Goal: Transaction & Acquisition: Obtain resource

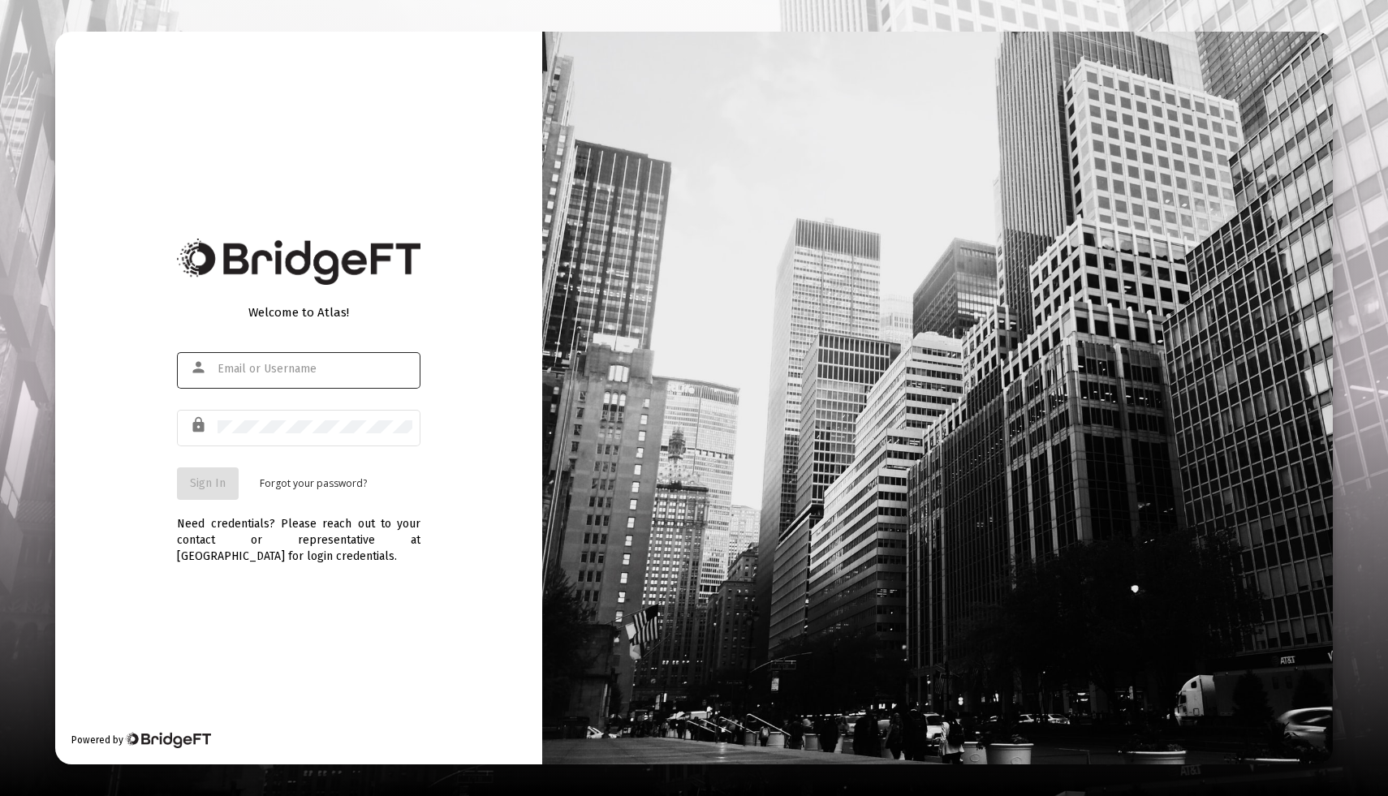
type input "[EMAIL_ADDRESS][DOMAIN_NAME]"
click at [221, 484] on span "Sign In" at bounding box center [208, 483] width 36 height 14
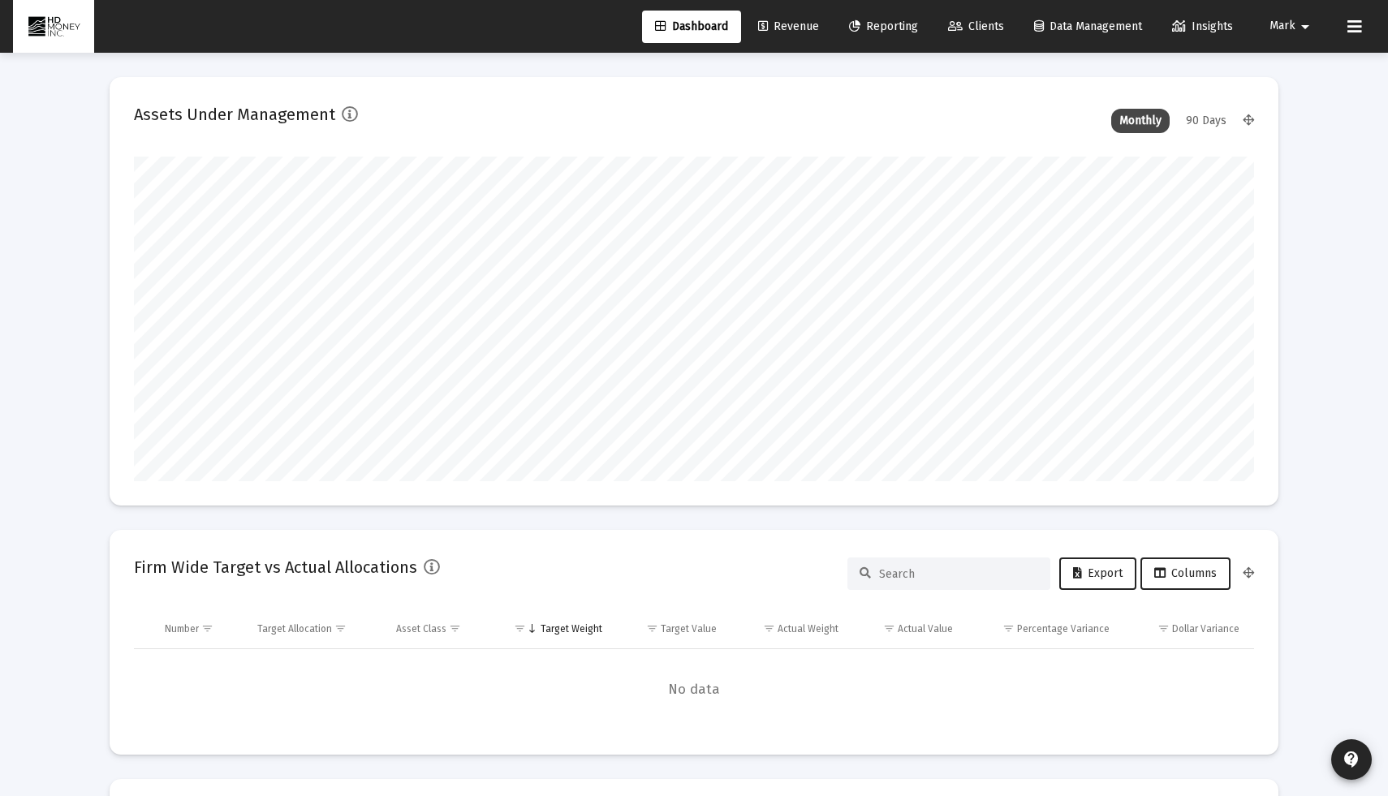
scroll to position [325, 603]
type input "[DATE]"
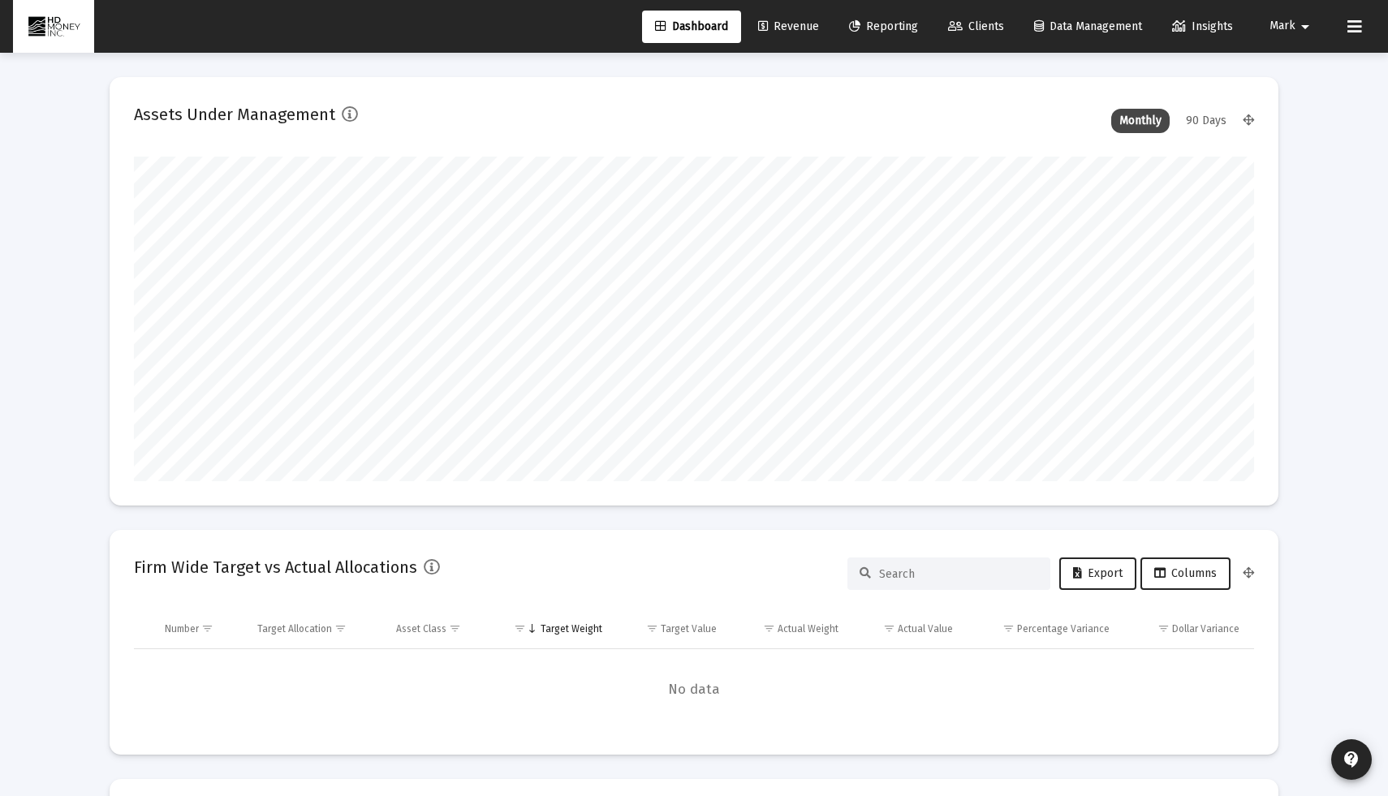
click at [869, 25] on span "Reporting" at bounding box center [883, 26] width 69 height 14
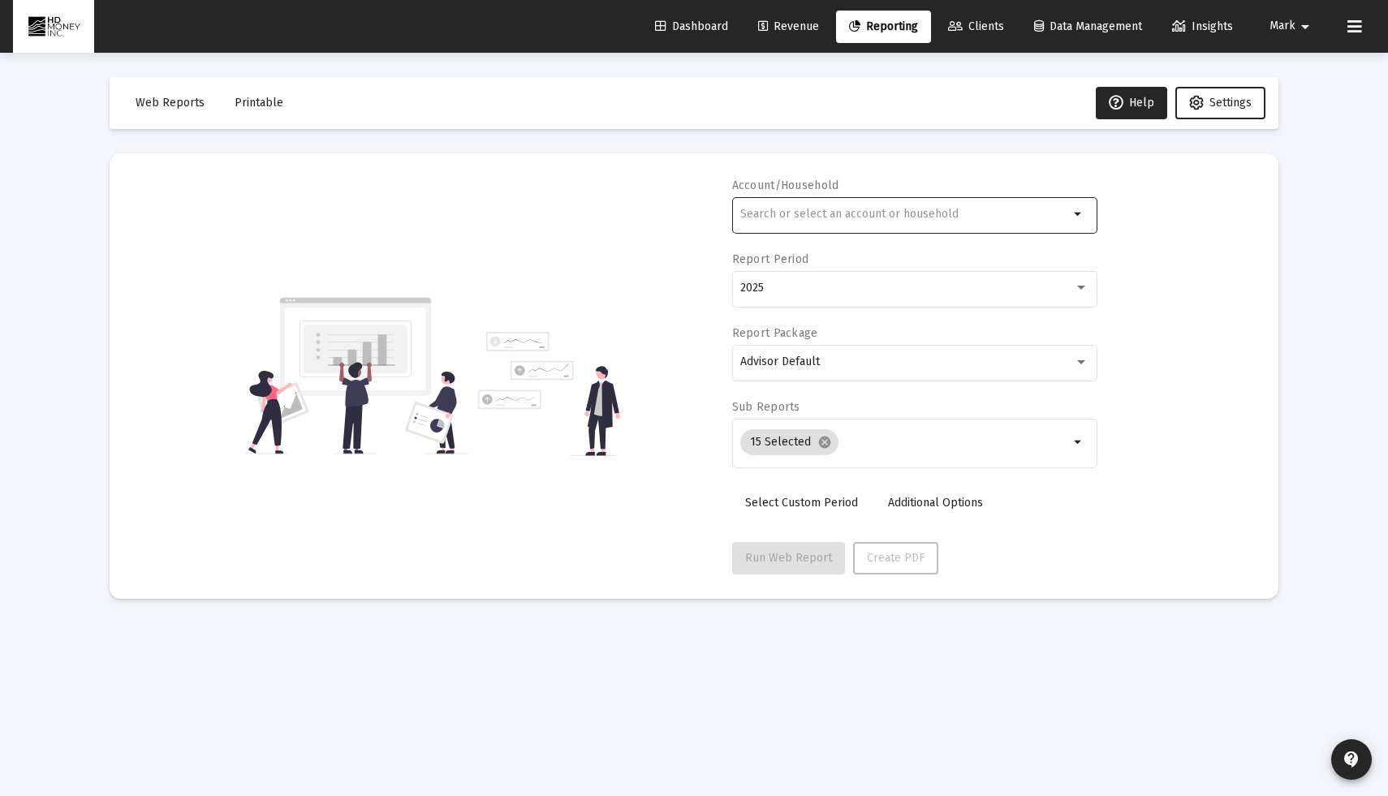
click at [825, 218] on input "text" at bounding box center [904, 214] width 329 height 13
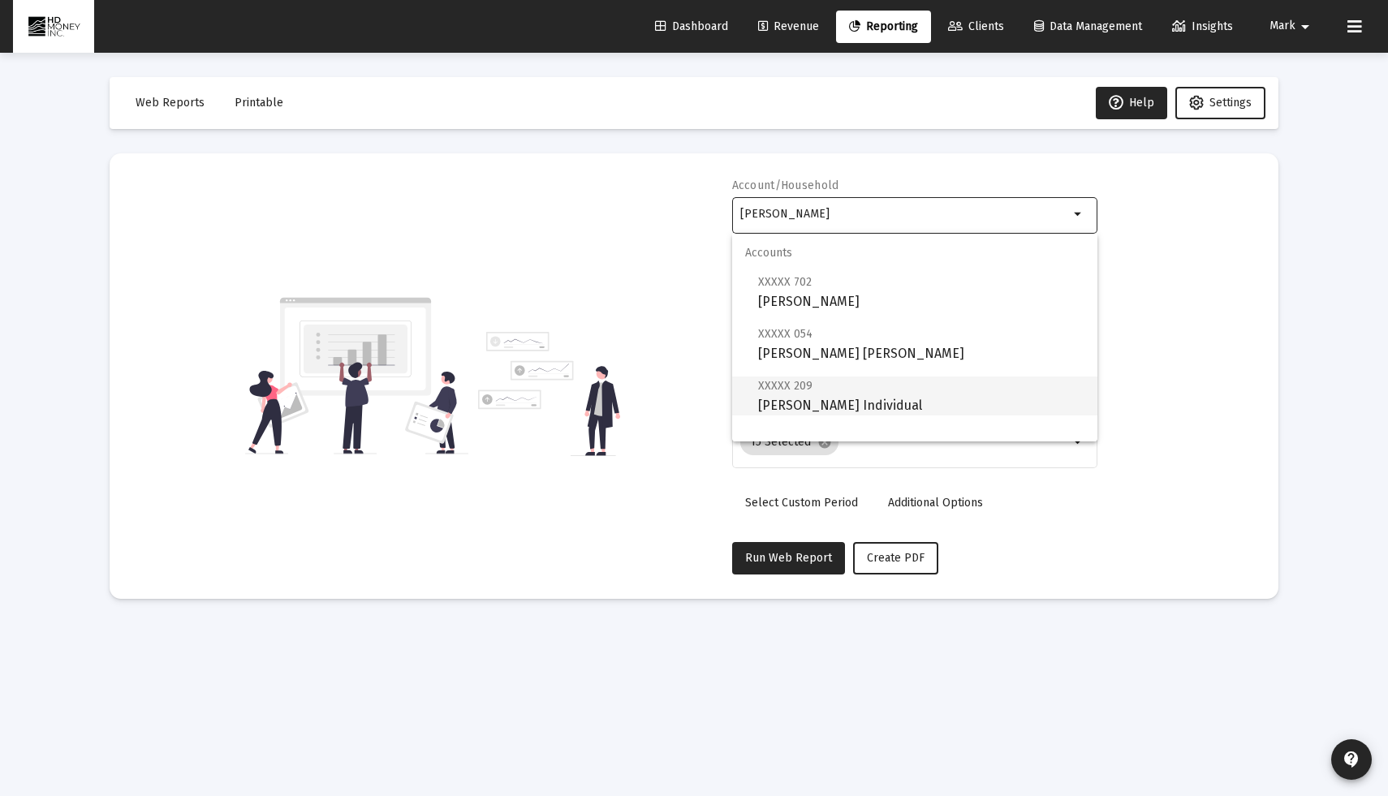
scroll to position [26, 0]
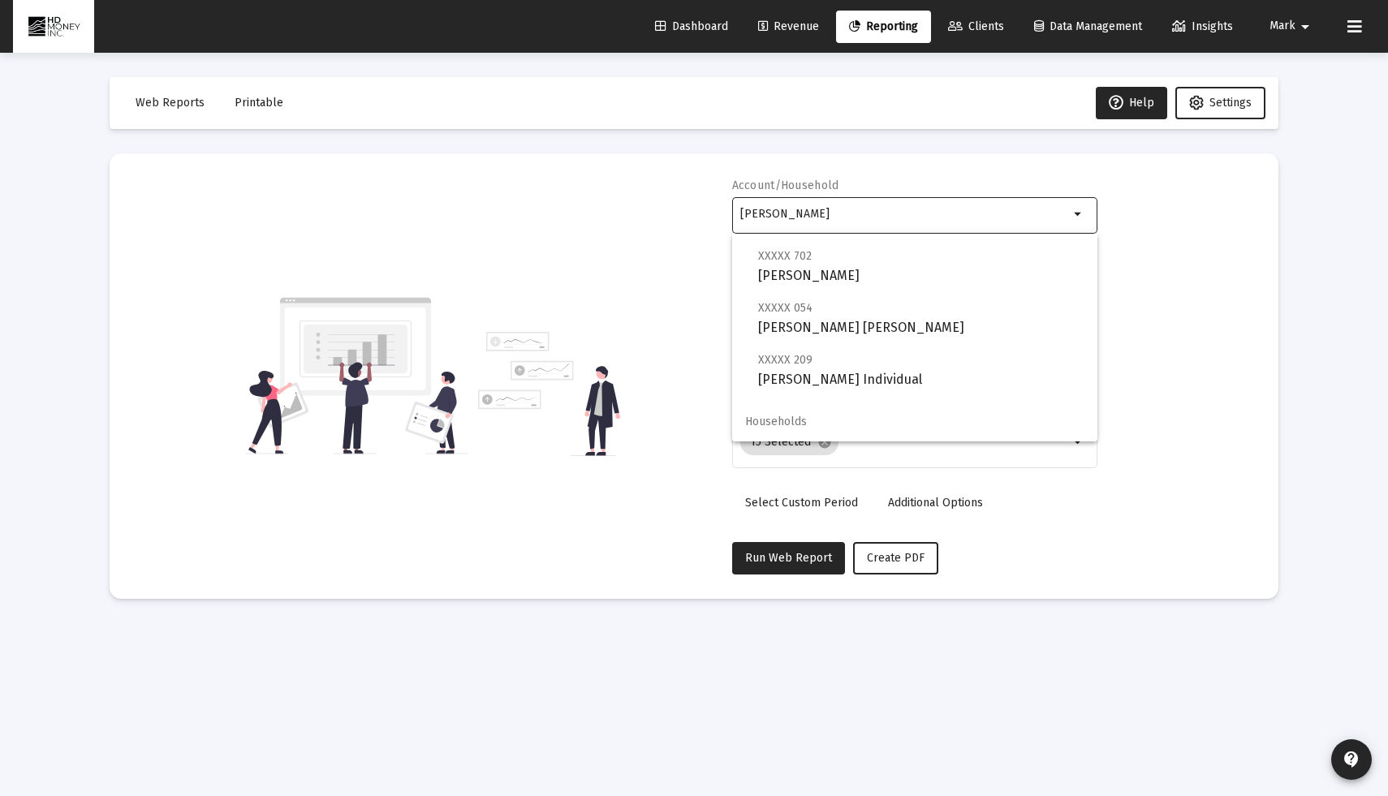
type input "[PERSON_NAME]"
click at [876, 427] on span "Households" at bounding box center [914, 422] width 365 height 39
click at [964, 37] on link "Clients" at bounding box center [976, 27] width 82 height 32
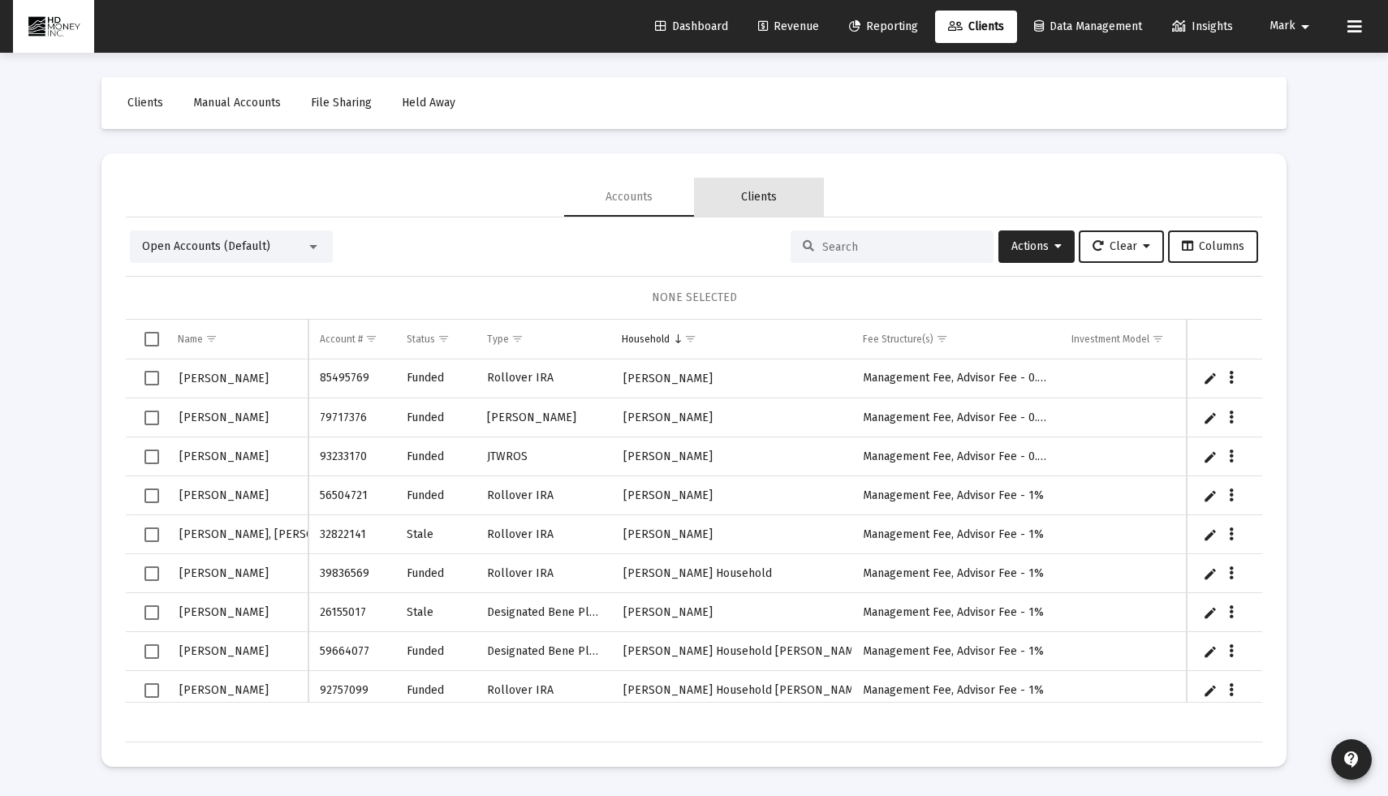
click at [759, 205] on div "Clients" at bounding box center [759, 197] width 36 height 16
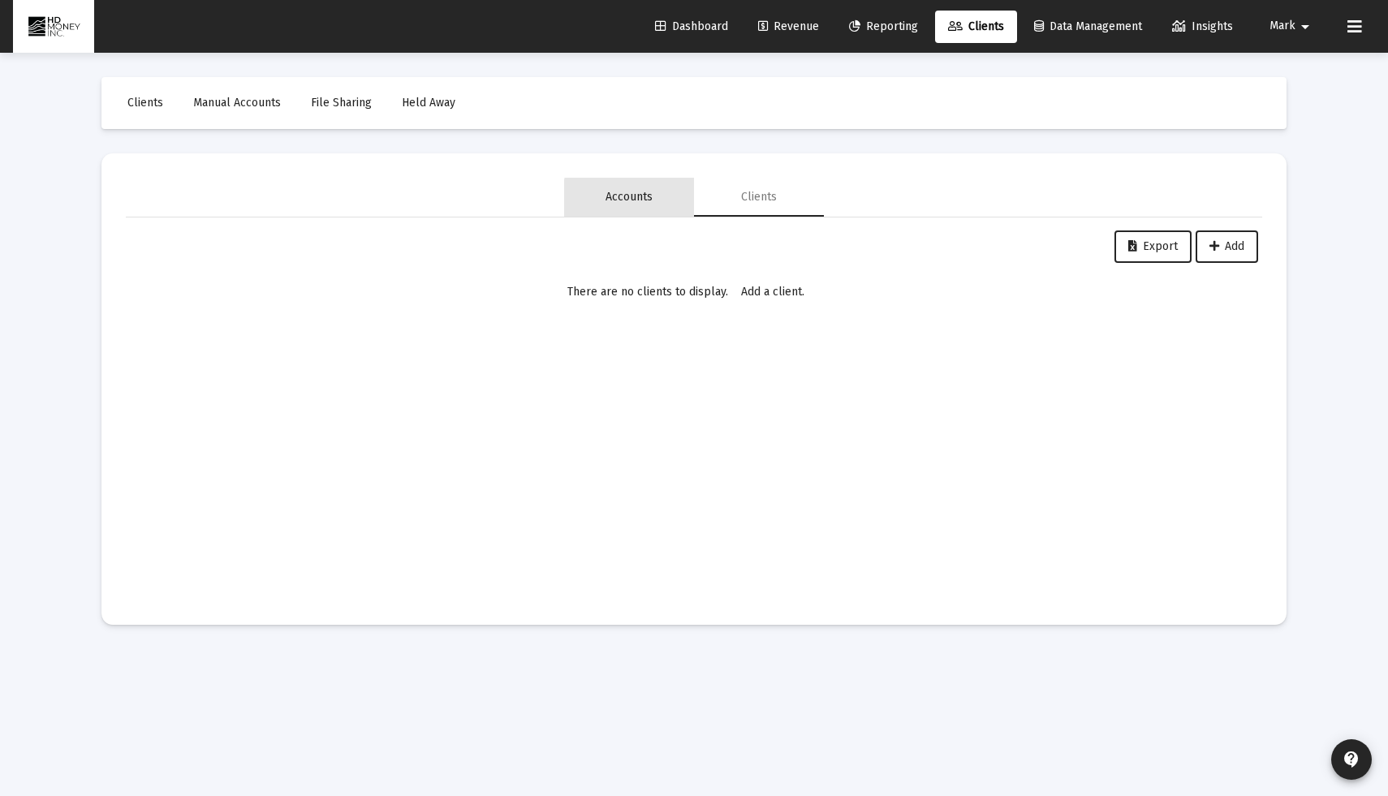
click at [648, 203] on div "Accounts" at bounding box center [628, 197] width 47 height 16
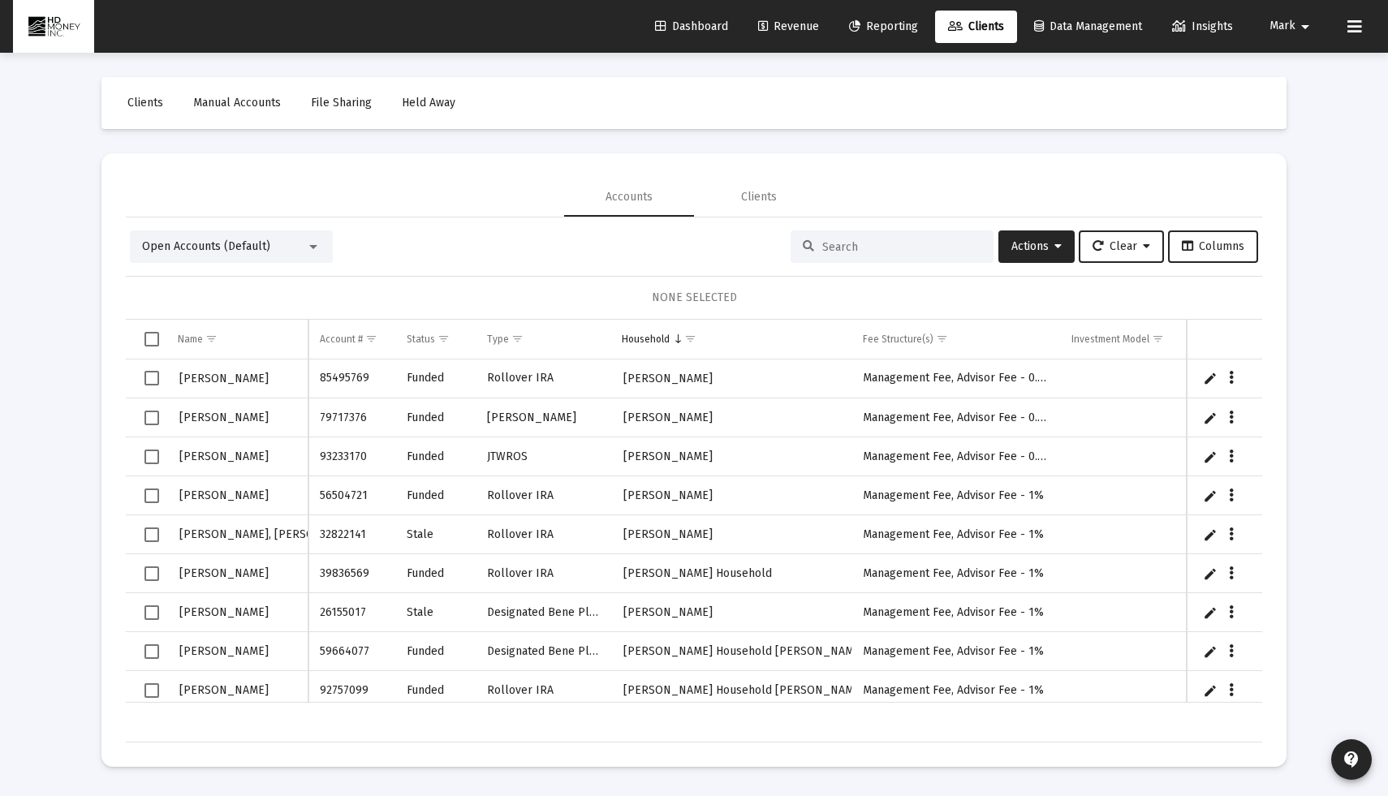
click at [911, 252] on input at bounding box center [901, 247] width 159 height 14
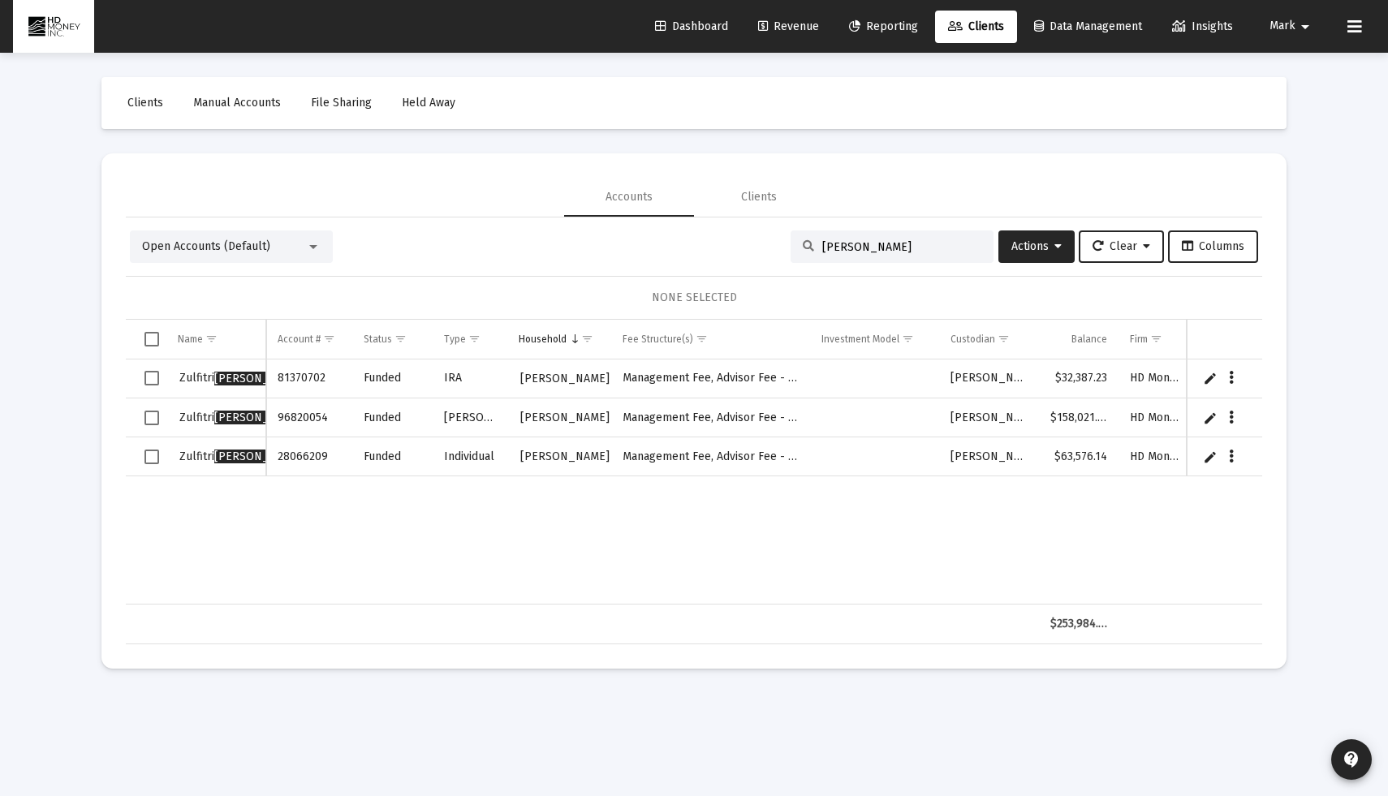
type input "[PERSON_NAME]"
click at [153, 381] on span "Select row" at bounding box center [151, 378] width 15 height 15
click at [154, 411] on span "Select row" at bounding box center [151, 418] width 15 height 15
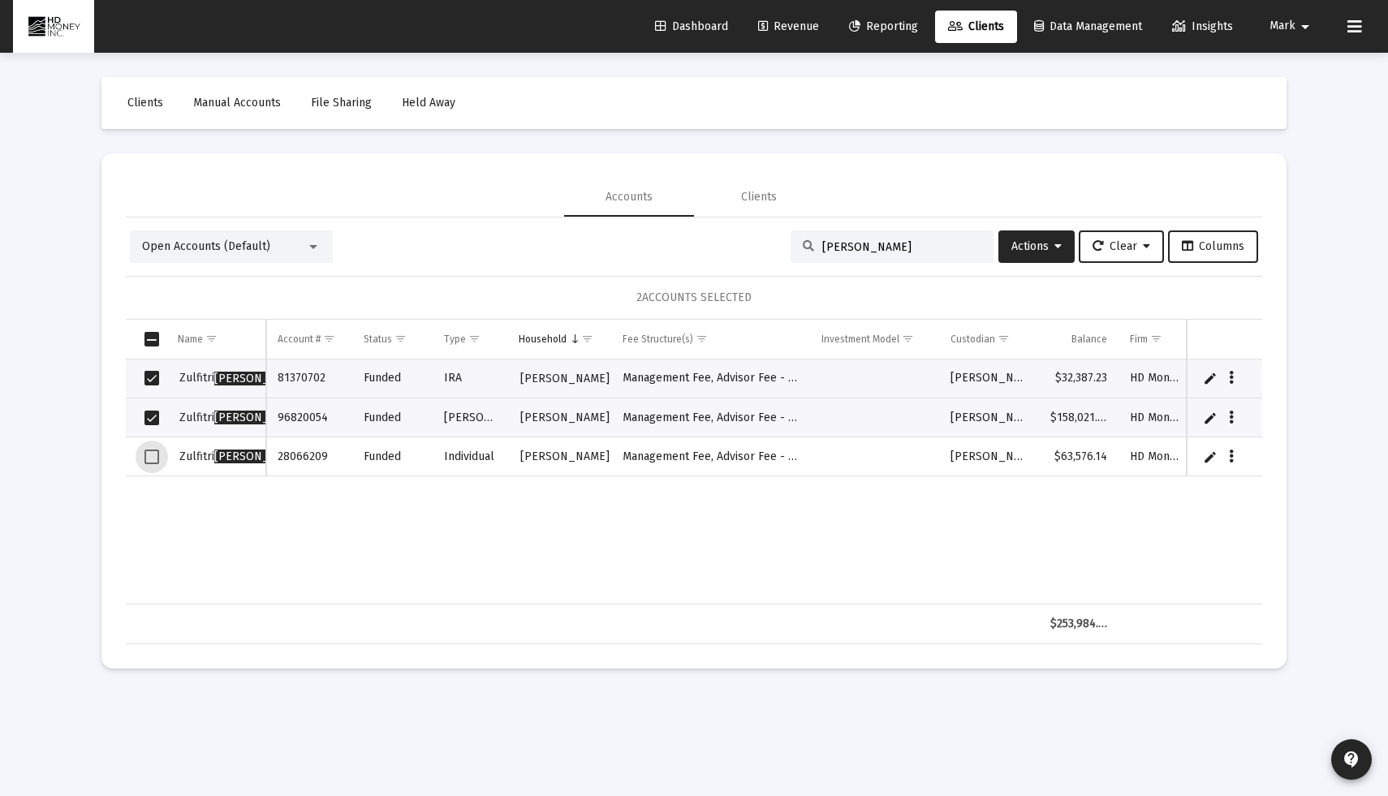
click at [153, 459] on span "Select row" at bounding box center [151, 457] width 15 height 15
click at [1055, 241] on icon at bounding box center [1057, 246] width 7 height 11
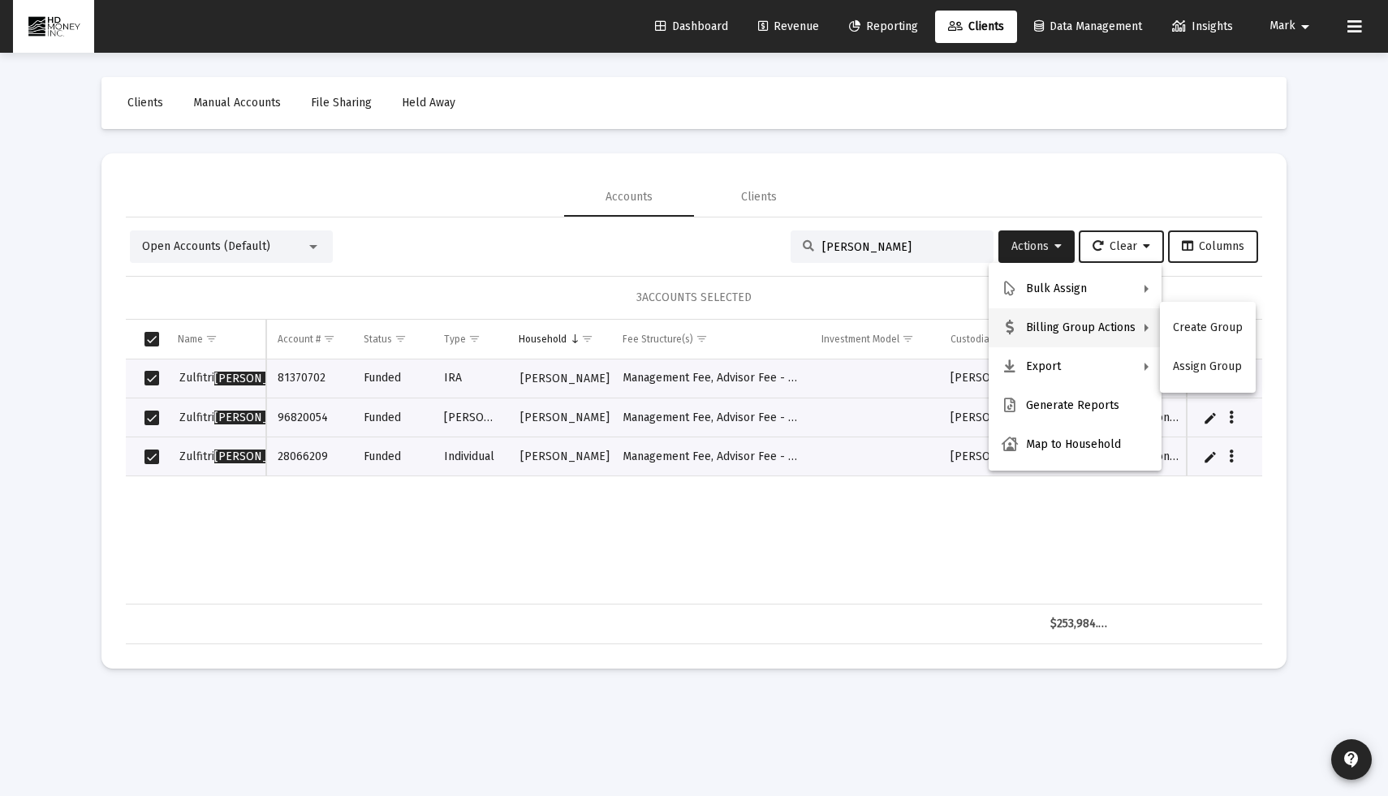
click at [501, 550] on div at bounding box center [694, 398] width 1388 height 796
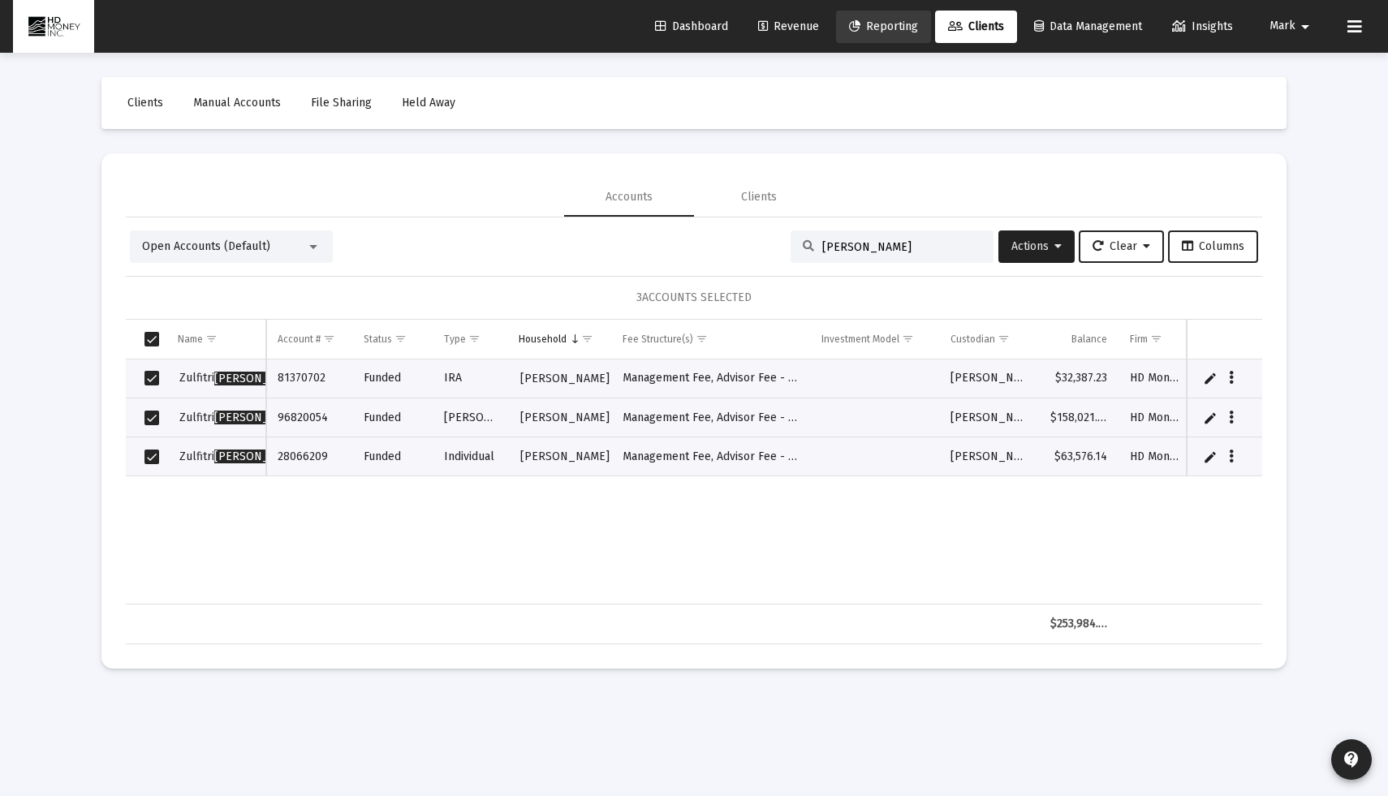
click at [871, 24] on span "Reporting" at bounding box center [883, 26] width 69 height 14
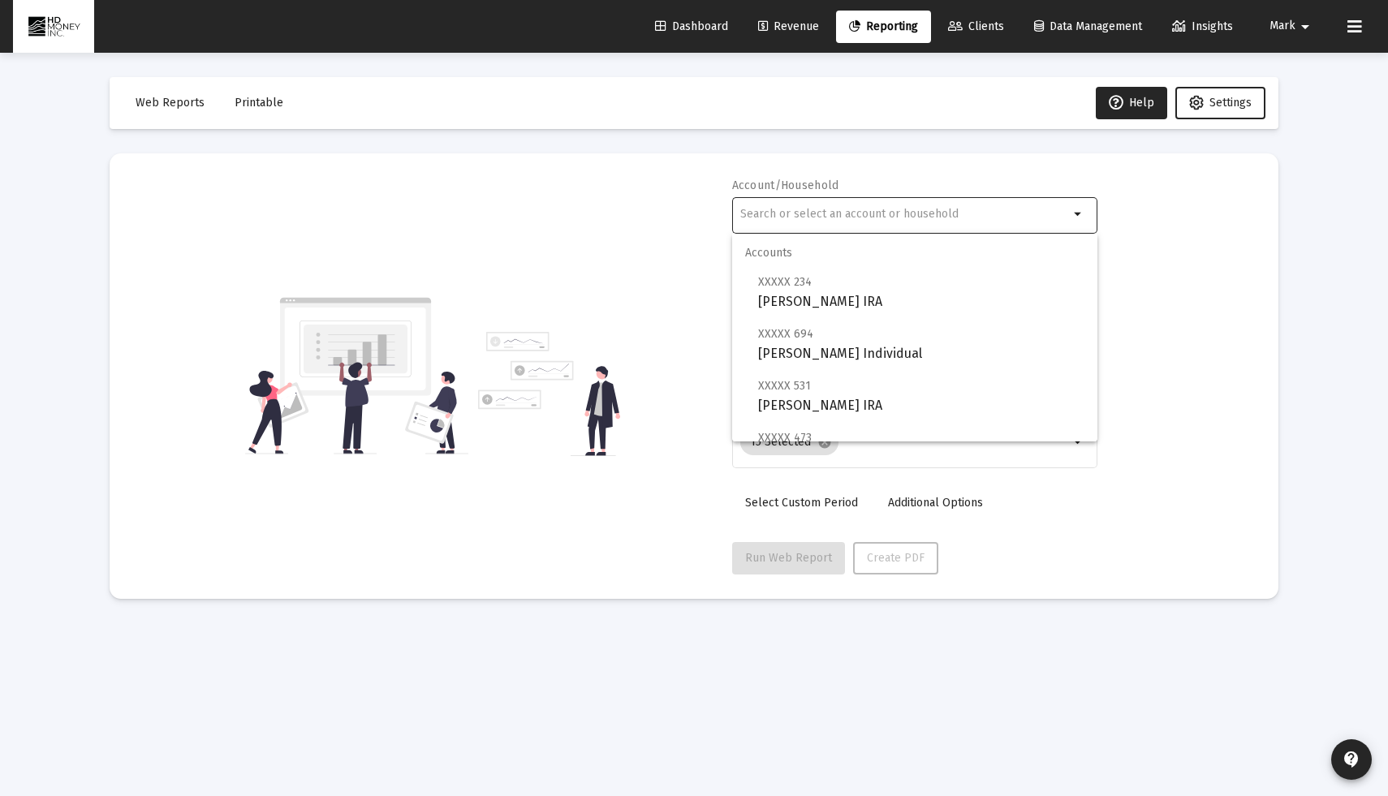
click at [795, 208] on input "text" at bounding box center [904, 214] width 329 height 13
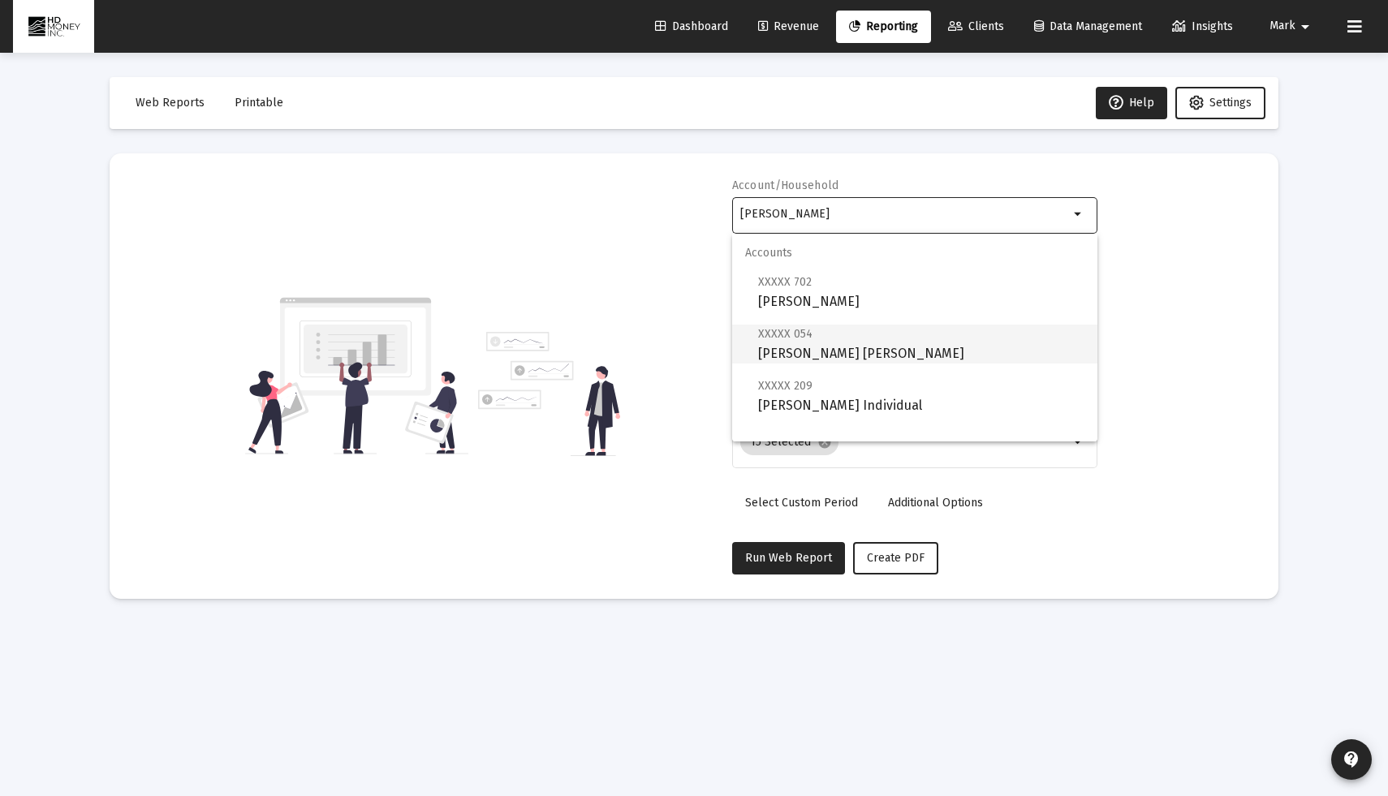
scroll to position [26, 0]
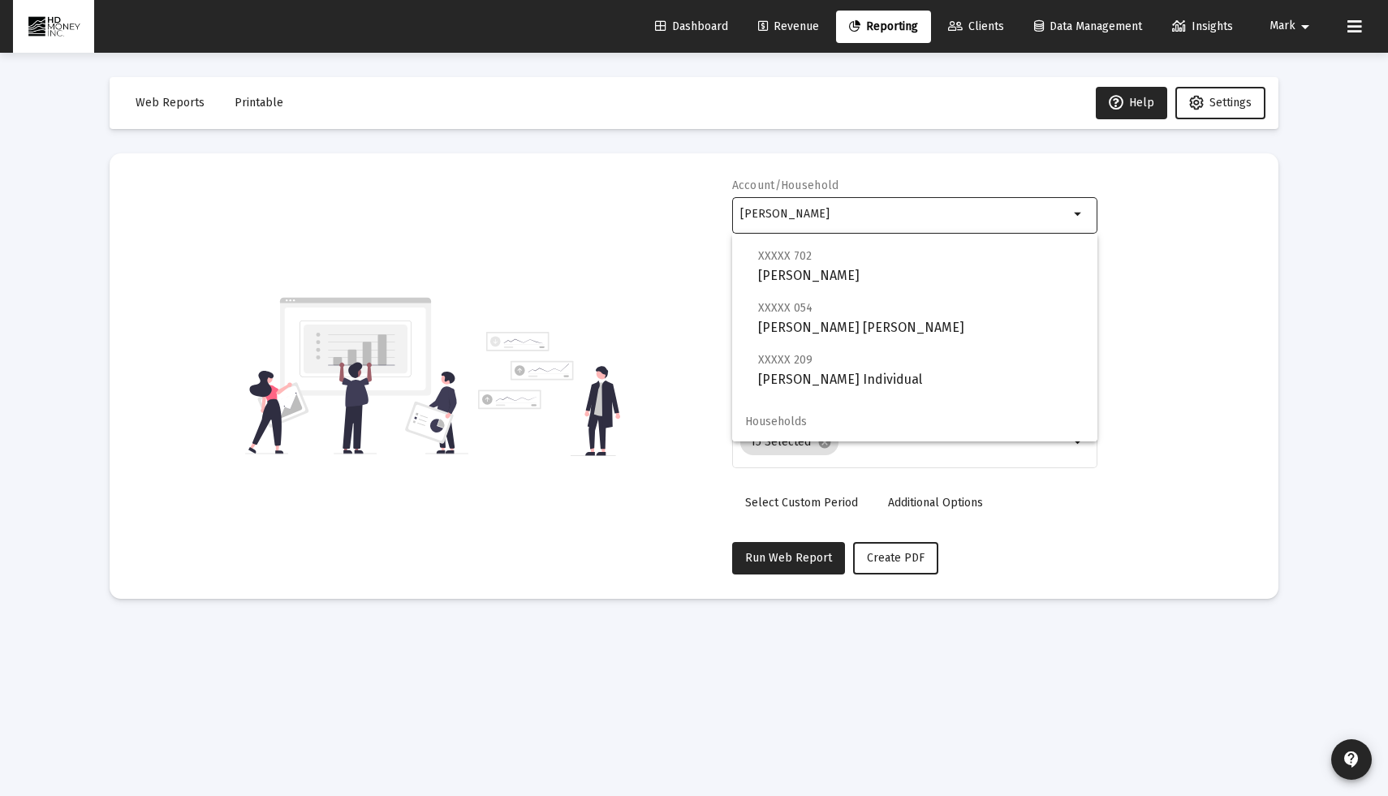
type input "[PERSON_NAME]"
click at [797, 428] on span "Households" at bounding box center [914, 422] width 365 height 39
click at [979, 28] on span "Clients" at bounding box center [976, 26] width 56 height 14
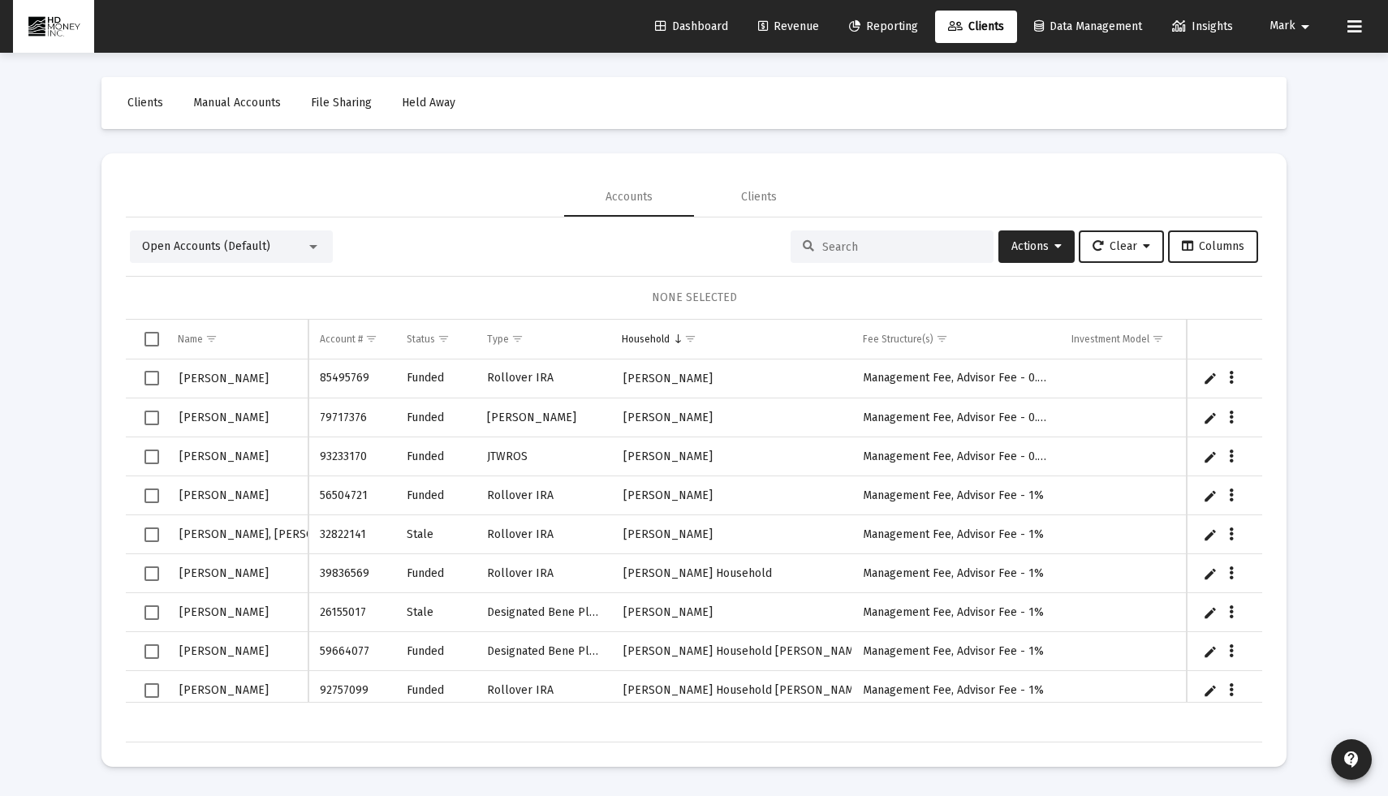
click at [870, 254] on div at bounding box center [891, 246] width 203 height 32
click at [868, 251] on input at bounding box center [901, 247] width 159 height 14
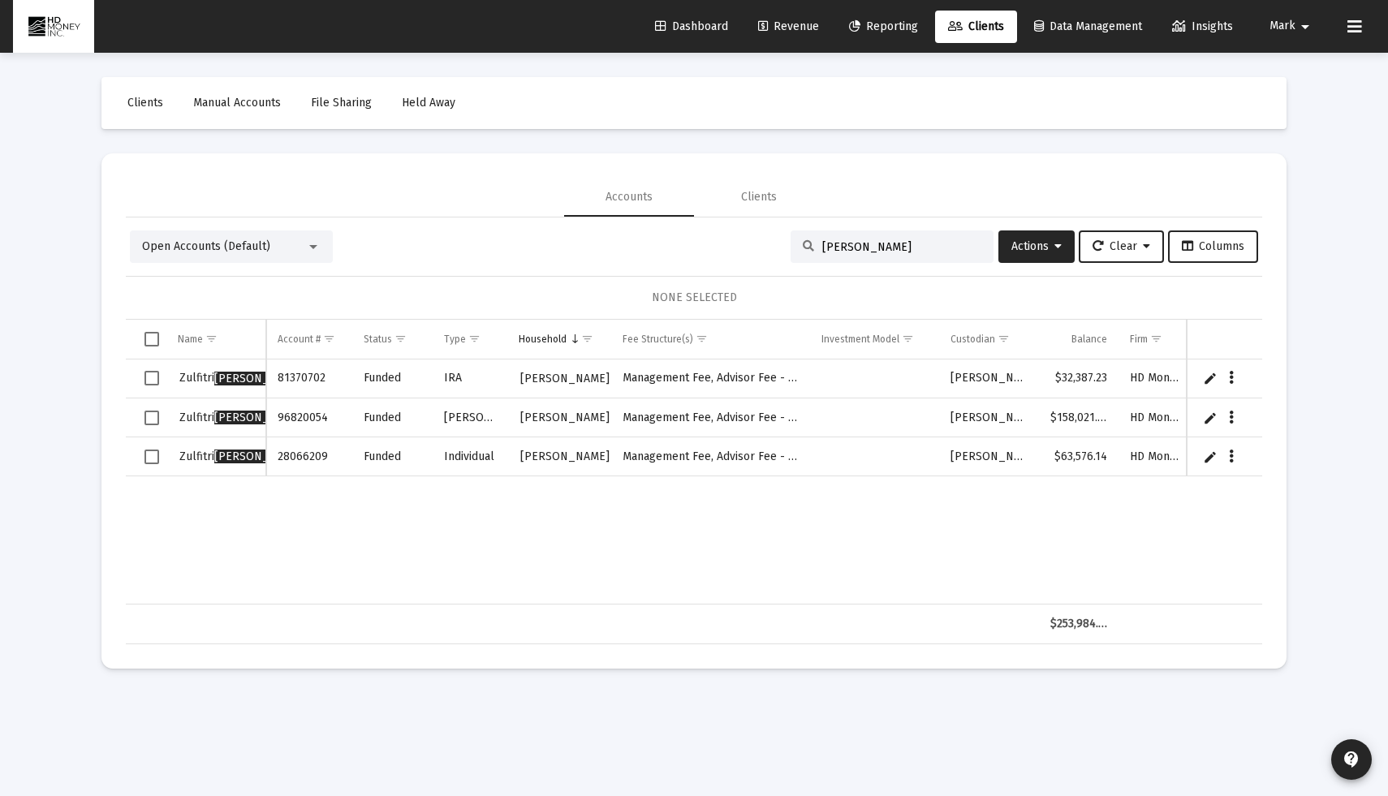
type input "[PERSON_NAME]"
click at [878, 26] on span "Reporting" at bounding box center [883, 26] width 69 height 14
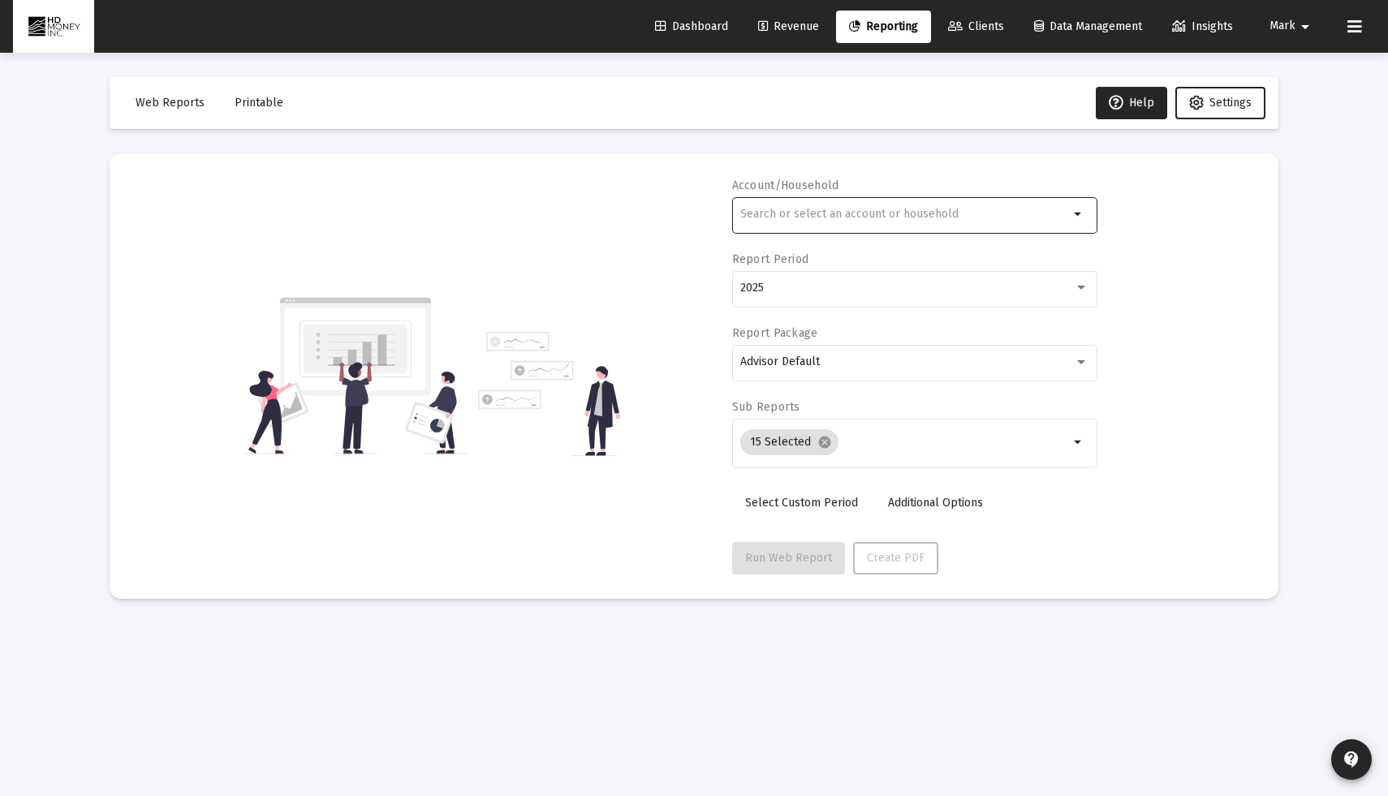
click at [801, 206] on div at bounding box center [904, 214] width 329 height 40
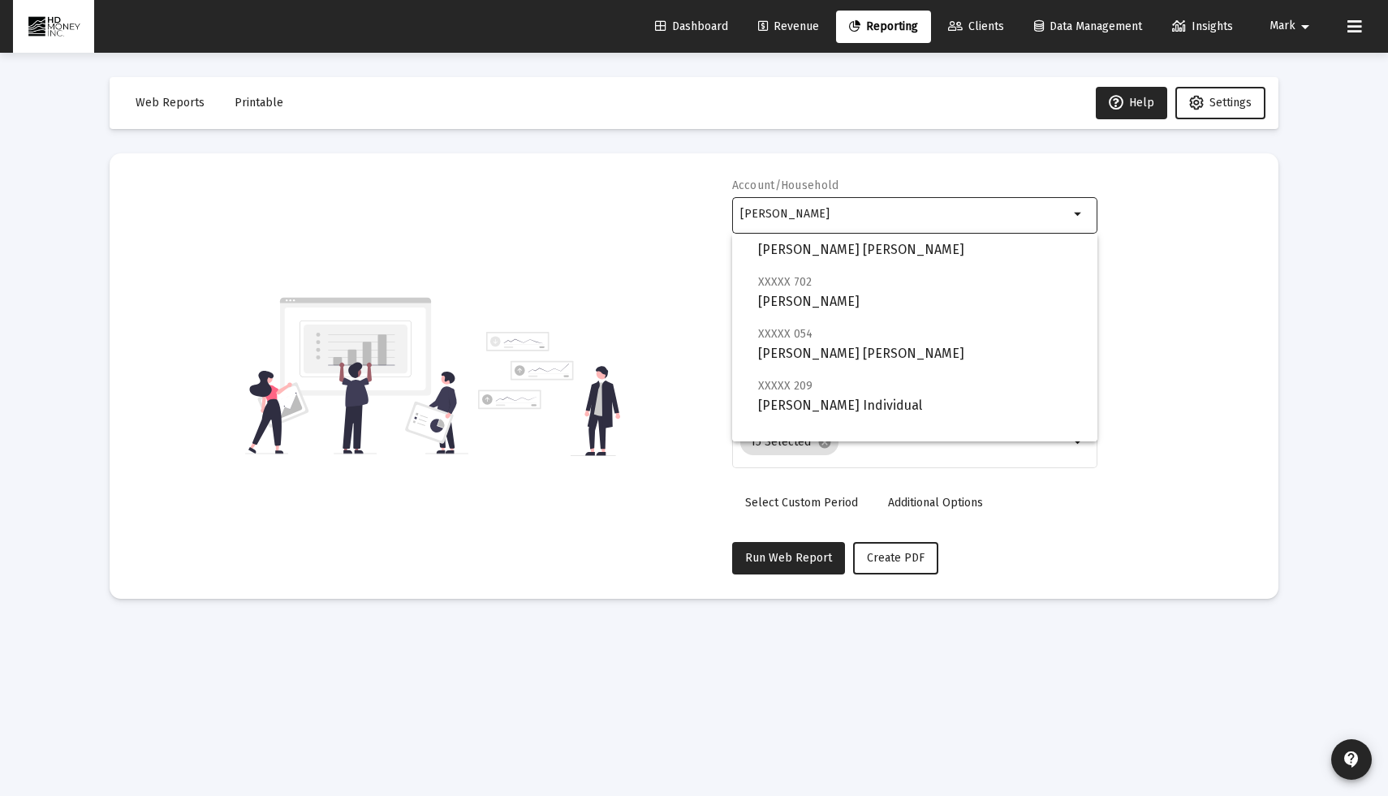
scroll to position [260, 0]
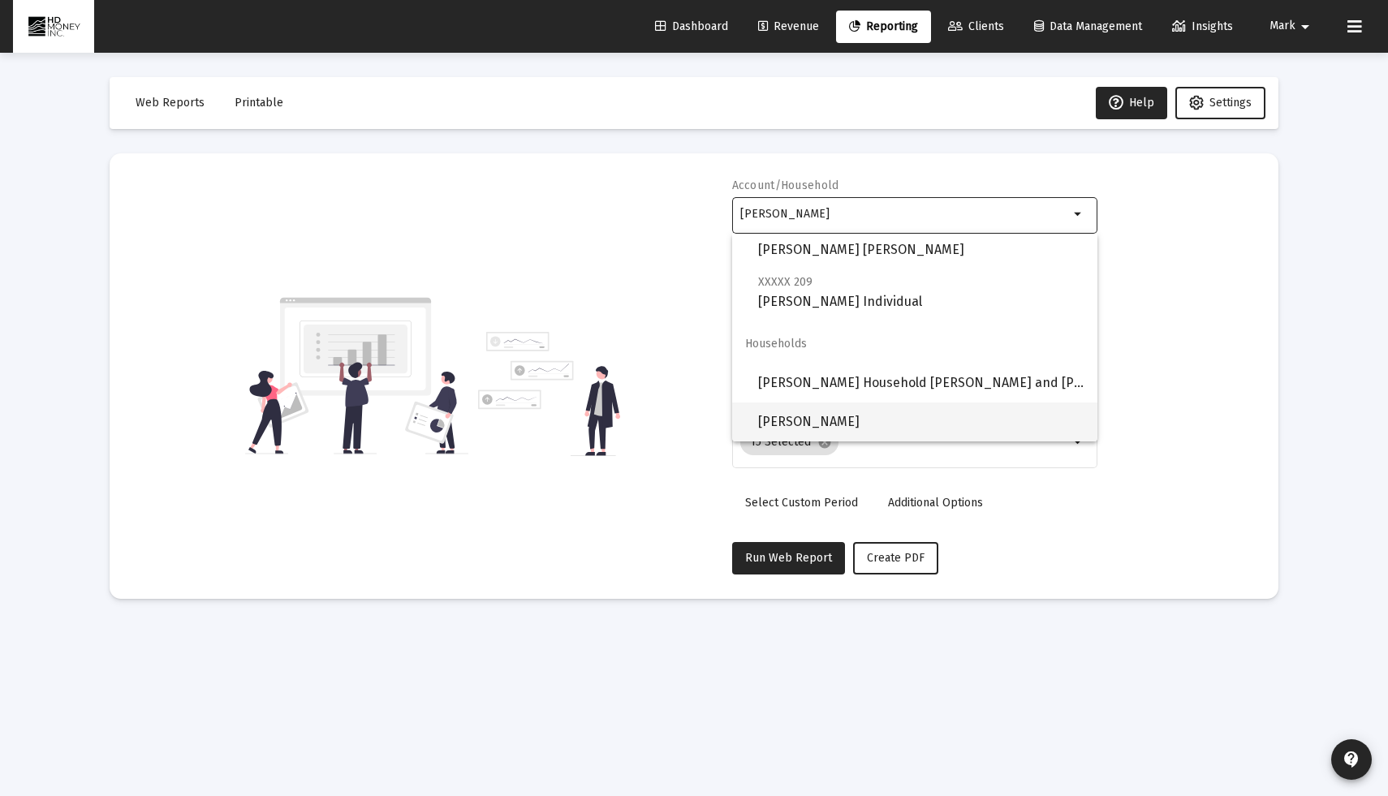
click at [821, 424] on span "[PERSON_NAME]" at bounding box center [921, 422] width 326 height 39
type input "[PERSON_NAME]"
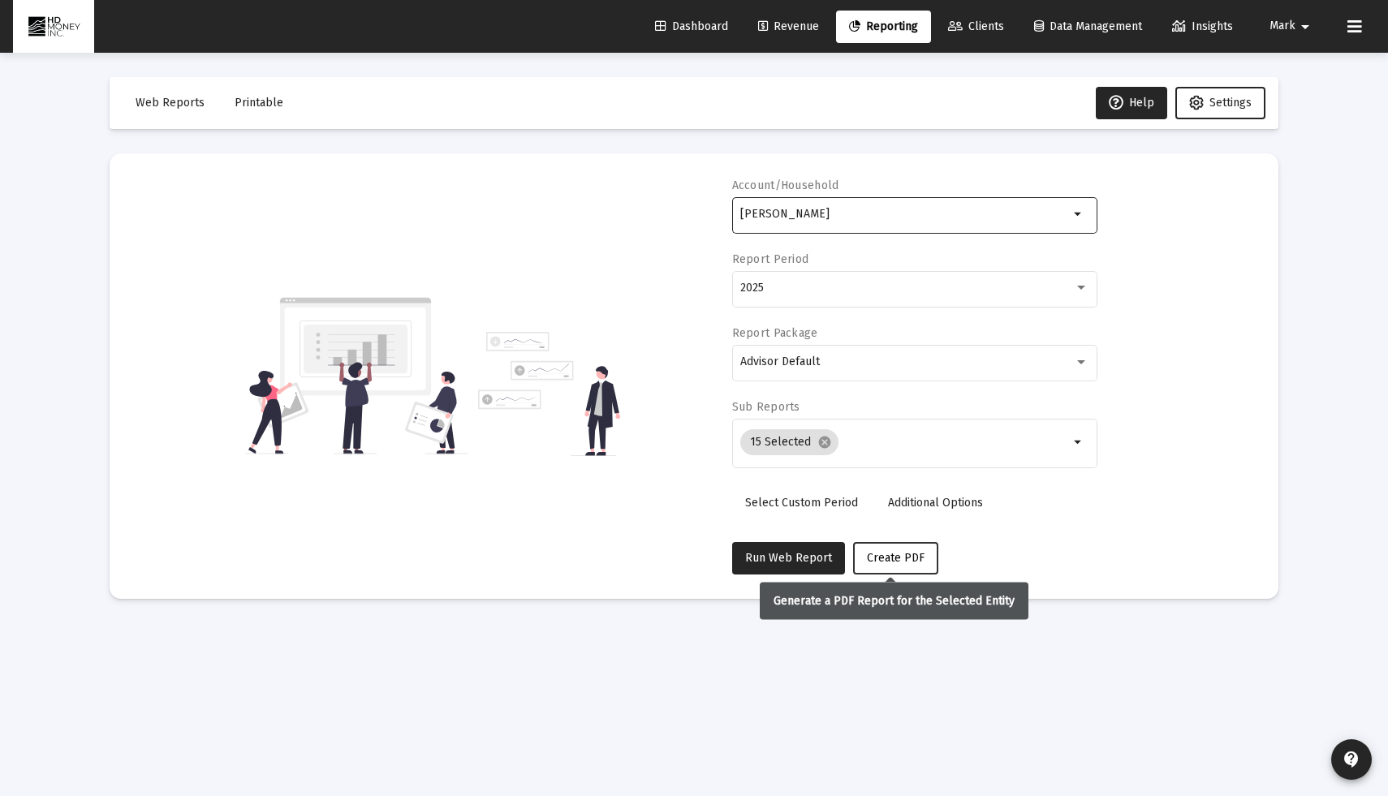
click at [884, 550] on button "Create PDF" at bounding box center [895, 558] width 85 height 32
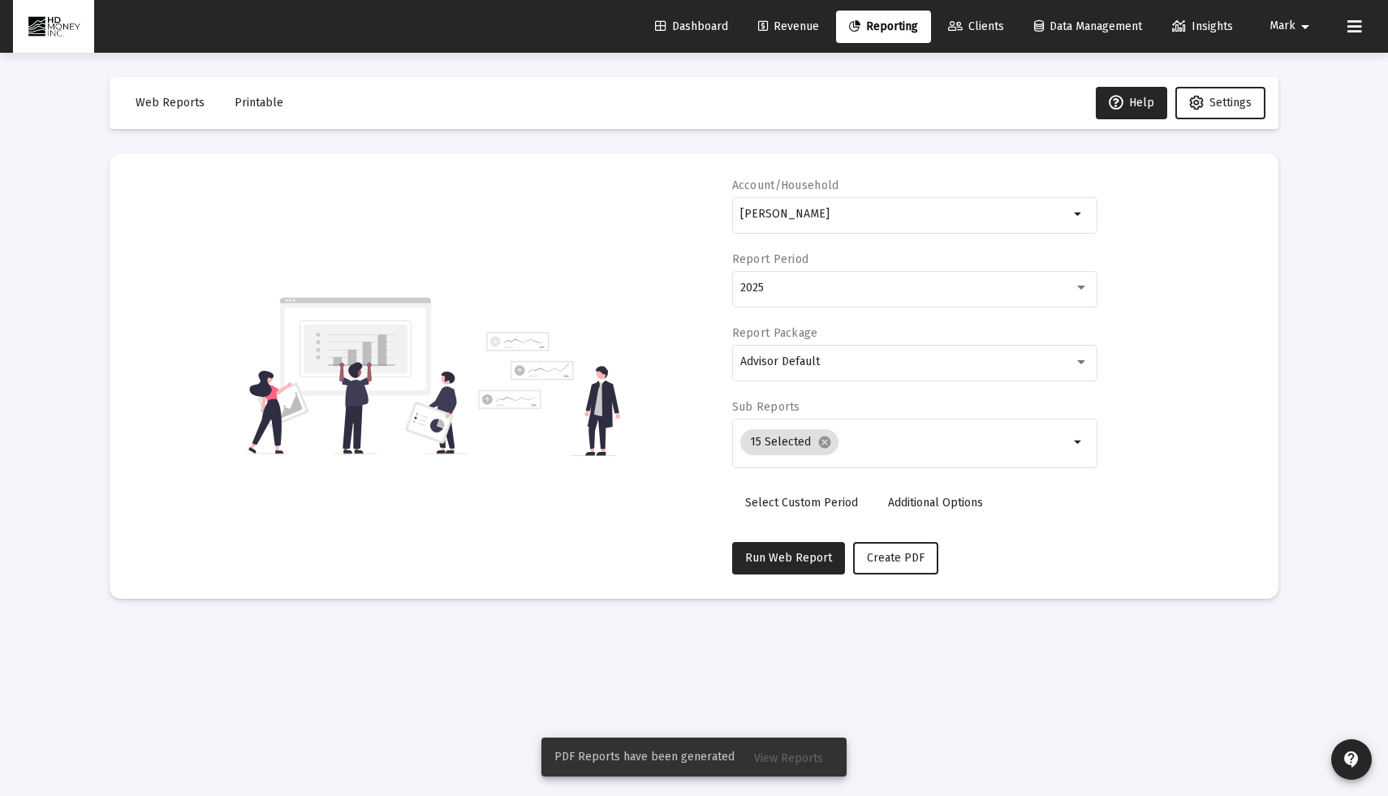
click at [783, 760] on span "View Reports" at bounding box center [788, 759] width 69 height 14
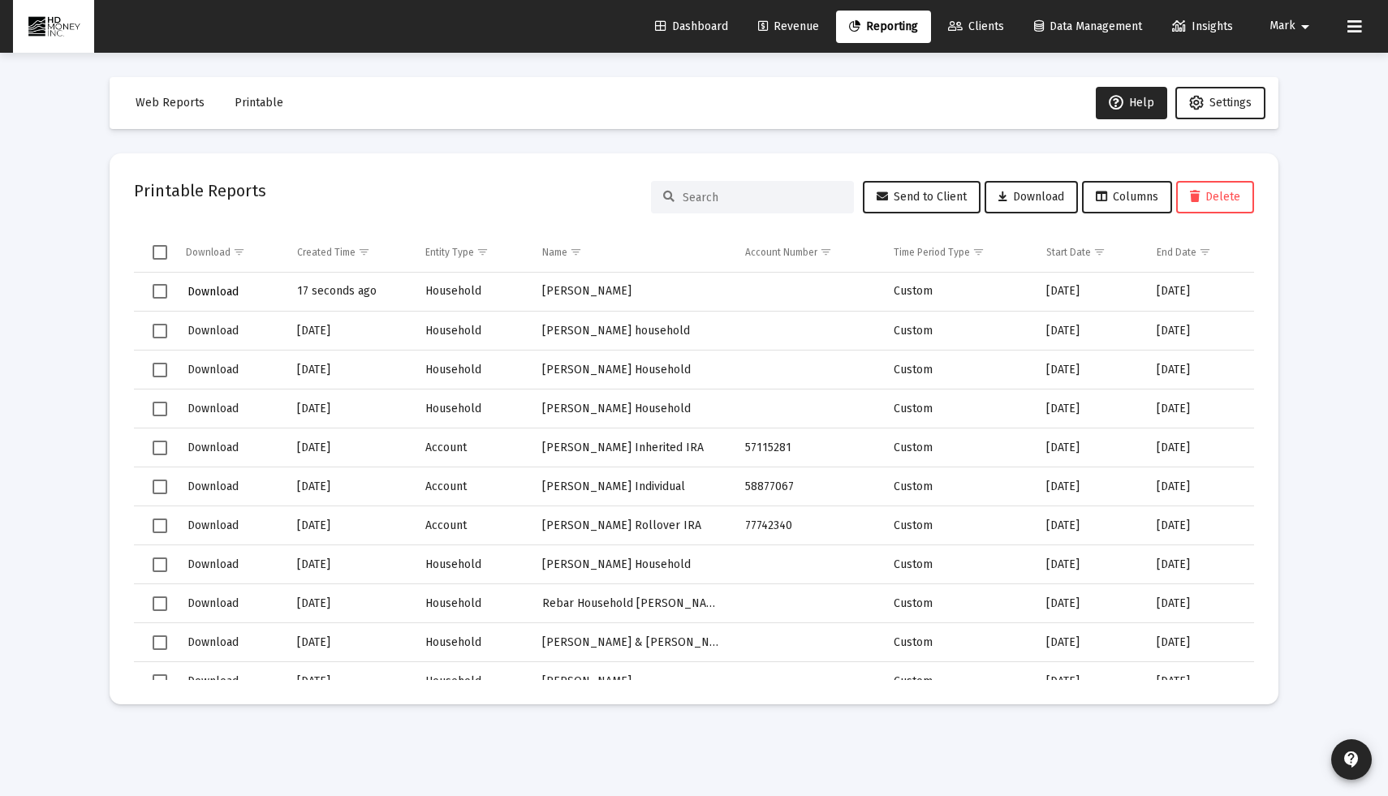
click at [213, 287] on span "Download" at bounding box center [212, 292] width 51 height 14
